Goal: Information Seeking & Learning: Learn about a topic

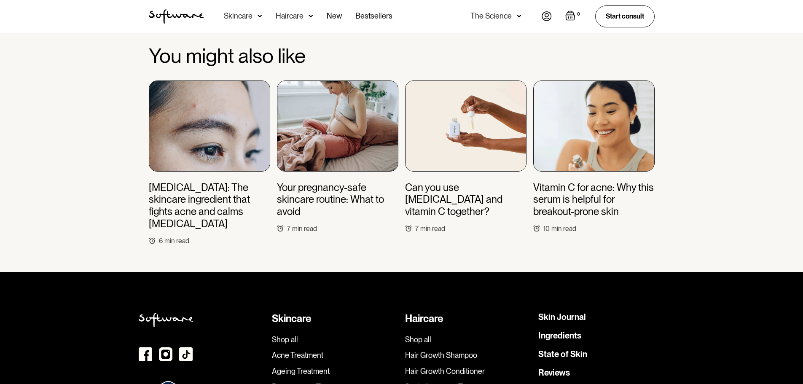
scroll to position [2782, 0]
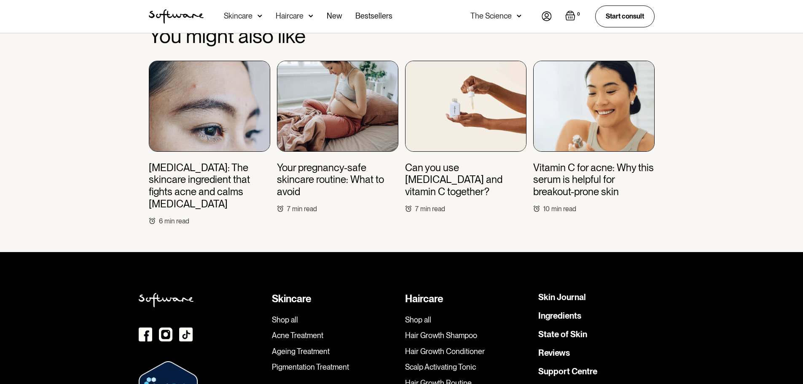
click at [236, 113] on img at bounding box center [209, 106] width 121 height 91
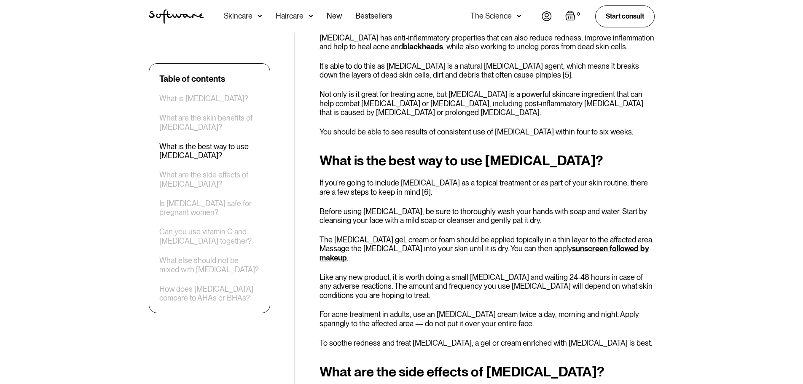
scroll to position [759, 0]
